Goal: Transaction & Acquisition: Purchase product/service

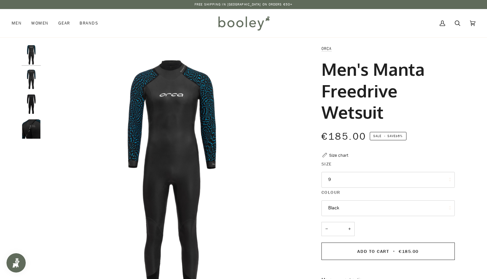
click at [343, 176] on button "9" at bounding box center [387, 180] width 133 height 16
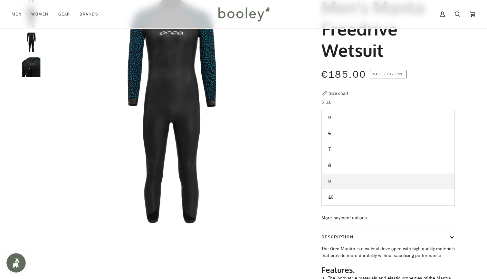
scroll to position [63, 0]
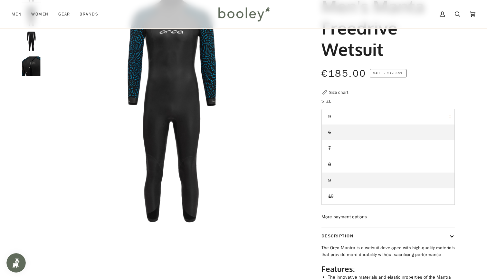
click at [346, 134] on link "6" at bounding box center [388, 132] width 133 height 16
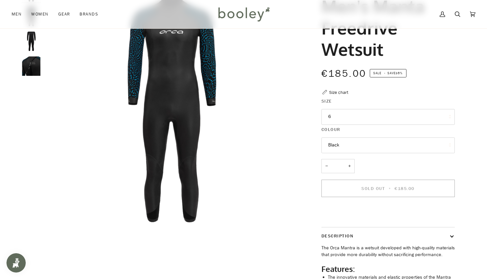
click at [348, 117] on button "6" at bounding box center [387, 117] width 133 height 16
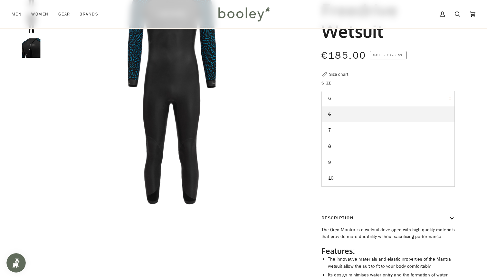
scroll to position [82, 0]
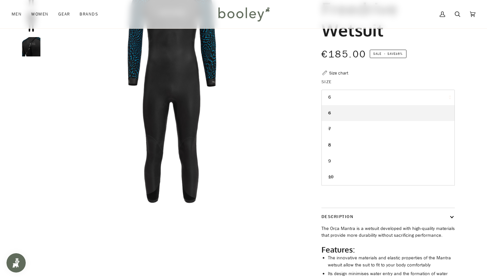
click at [341, 98] on button "6" at bounding box center [387, 98] width 133 height 16
click at [341, 125] on button "Black" at bounding box center [387, 126] width 133 height 16
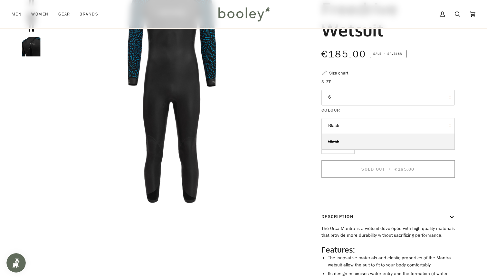
click at [341, 125] on button "Black" at bounding box center [387, 126] width 133 height 16
click at [351, 100] on button "6" at bounding box center [387, 98] width 133 height 16
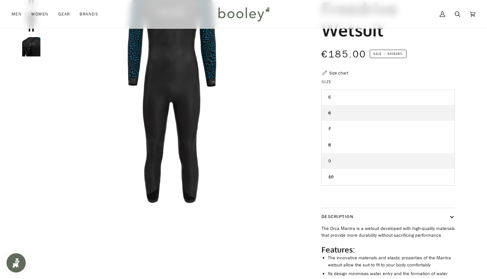
click at [341, 158] on link "9" at bounding box center [388, 161] width 133 height 16
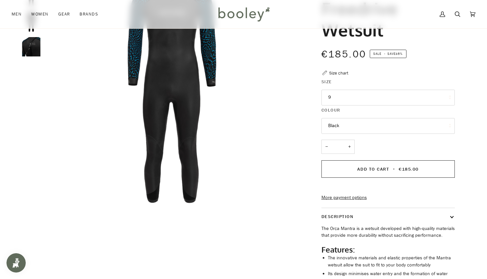
click at [358, 98] on button "9" at bounding box center [387, 98] width 133 height 16
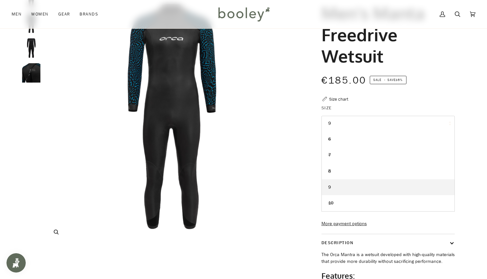
scroll to position [61, 0]
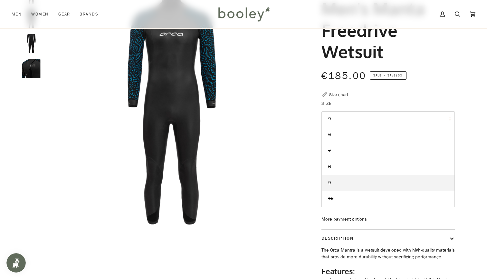
click at [365, 120] on button "9" at bounding box center [387, 119] width 133 height 16
click at [361, 114] on button "9" at bounding box center [387, 119] width 133 height 16
click at [348, 135] on link "6" at bounding box center [388, 135] width 133 height 16
